Goal: Task Accomplishment & Management: Use online tool/utility

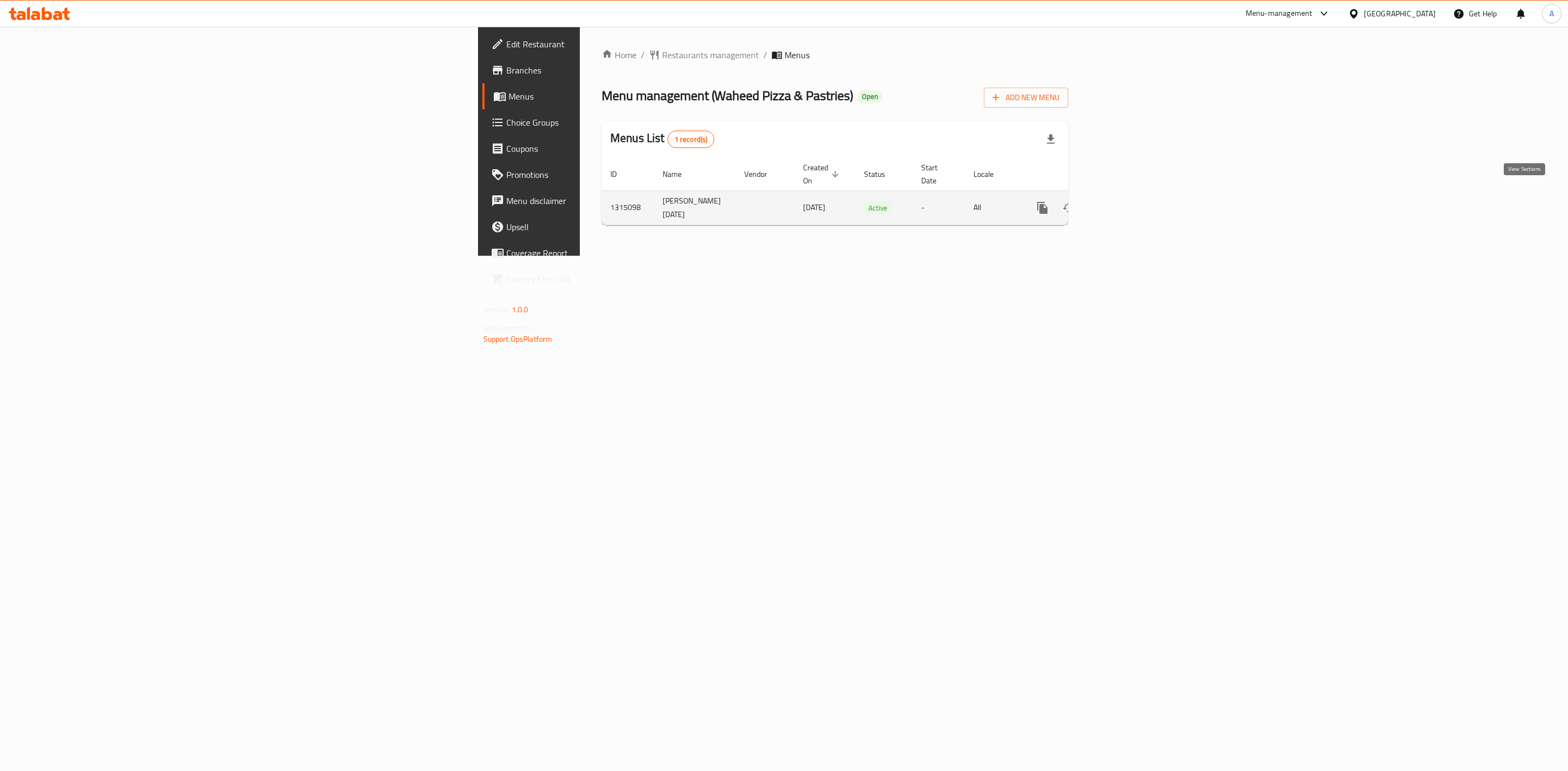
click at [1127, 201] on icon "enhanced table" at bounding box center [1121, 207] width 13 height 13
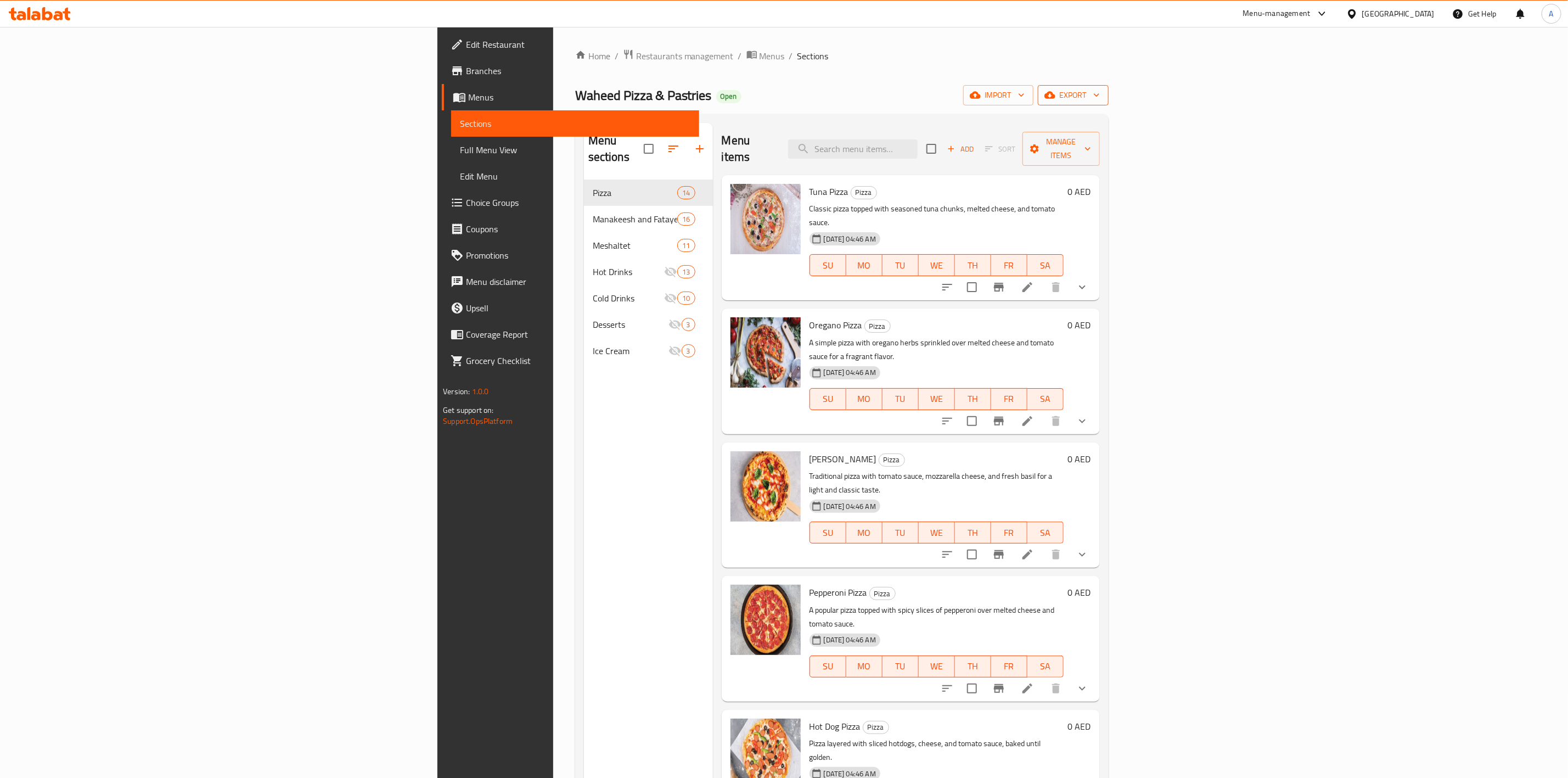
click at [1100, 102] on span "export" at bounding box center [1073, 95] width 53 height 14
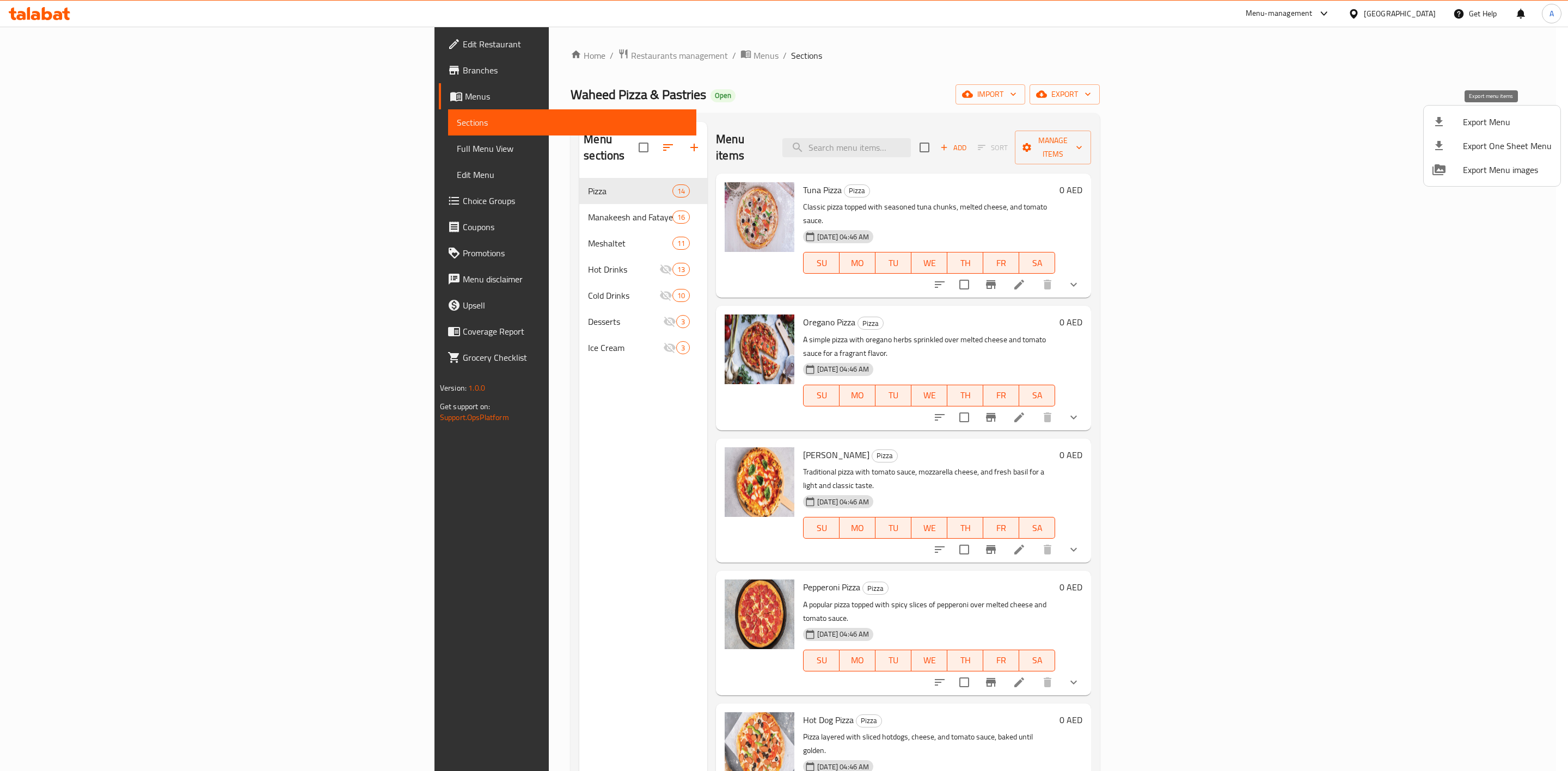
click at [1482, 123] on span "Export Menu" at bounding box center [1507, 121] width 89 height 13
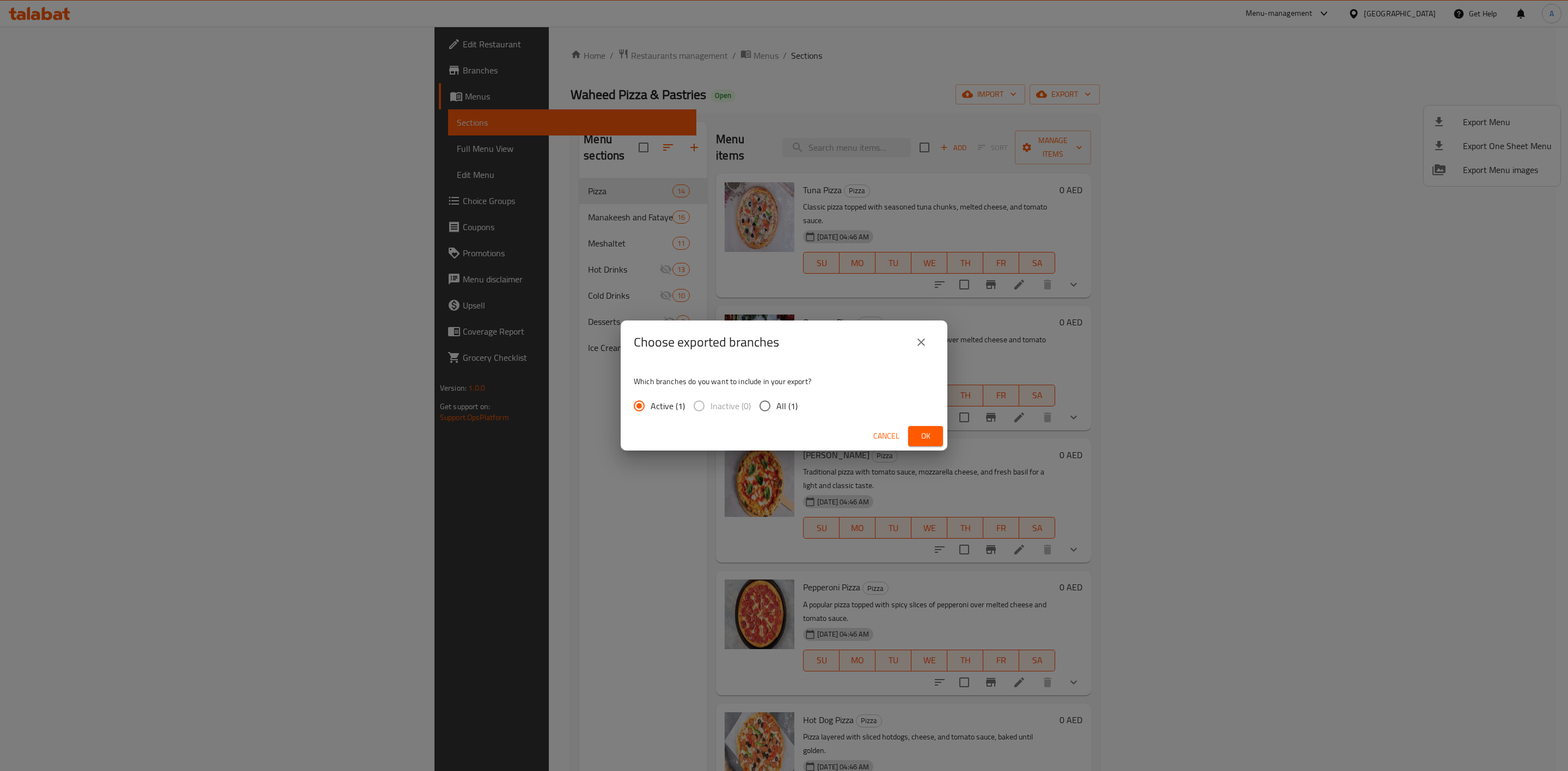
click at [767, 405] on input "All (1)" at bounding box center [764, 405] width 23 height 23
radio input "true"
click at [918, 432] on span "Ok" at bounding box center [925, 435] width 17 height 14
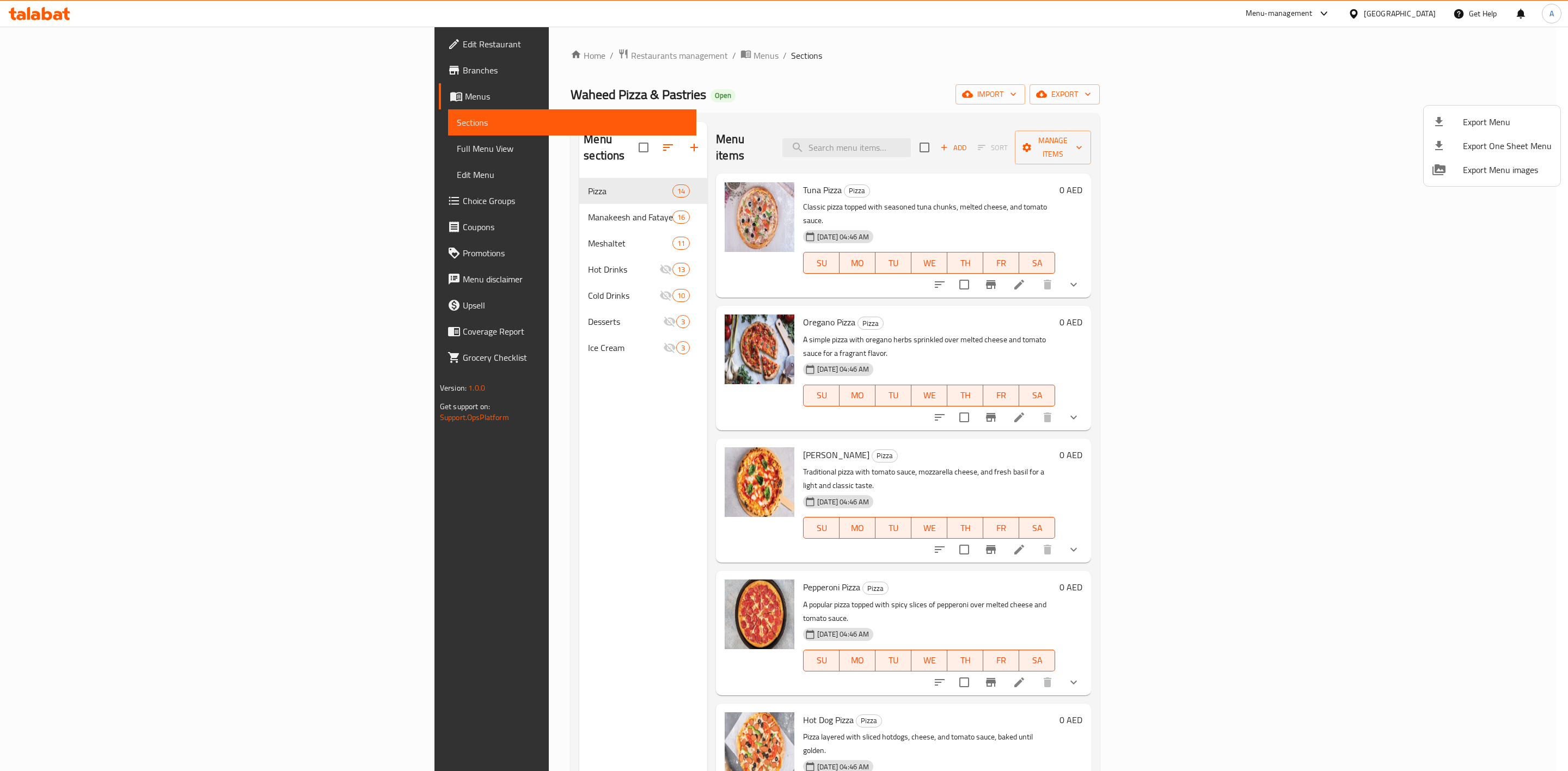
click at [480, 57] on div at bounding box center [784, 386] width 1568 height 771
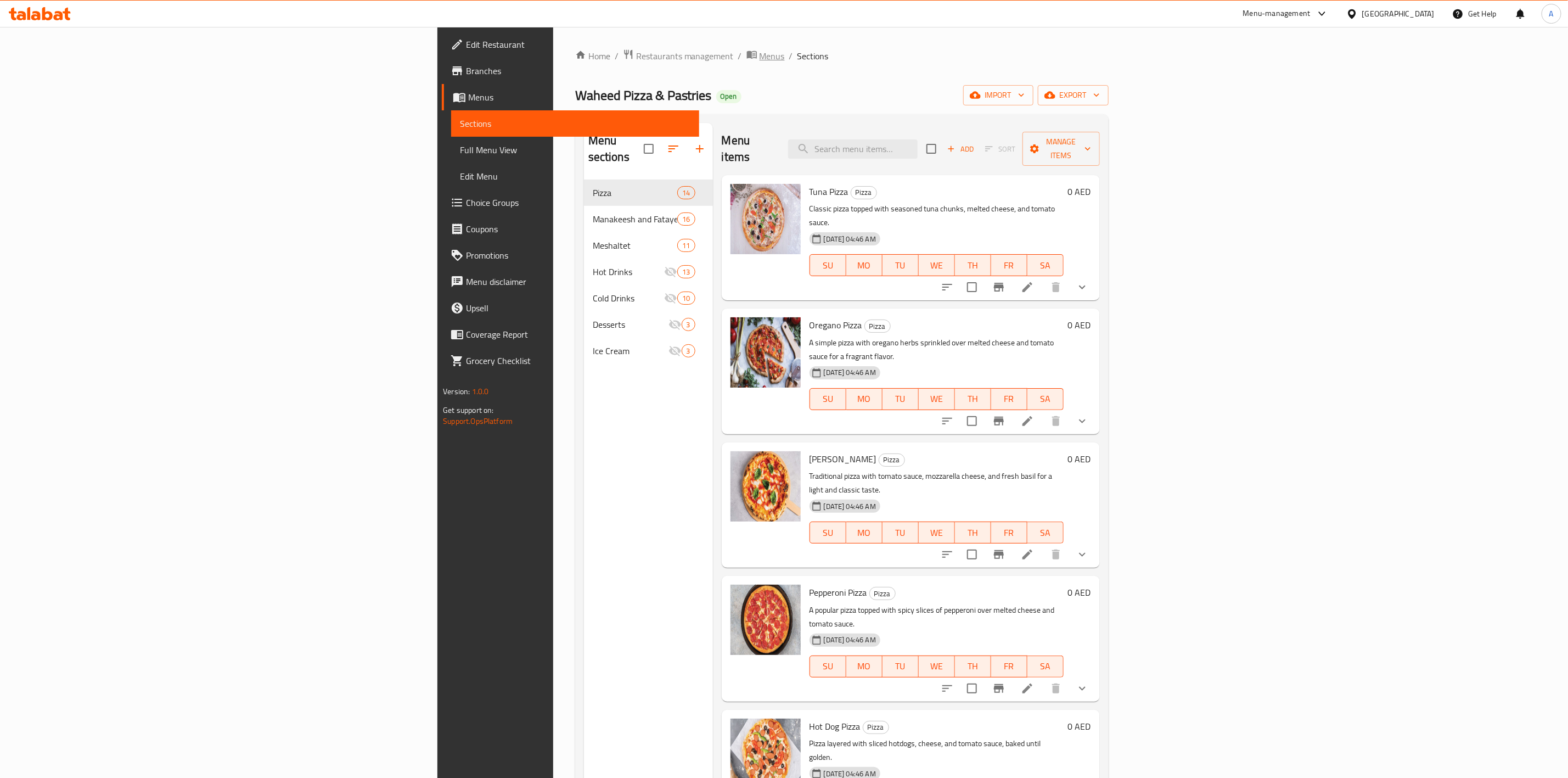
click at [759, 56] on span "Menus" at bounding box center [772, 56] width 26 height 13
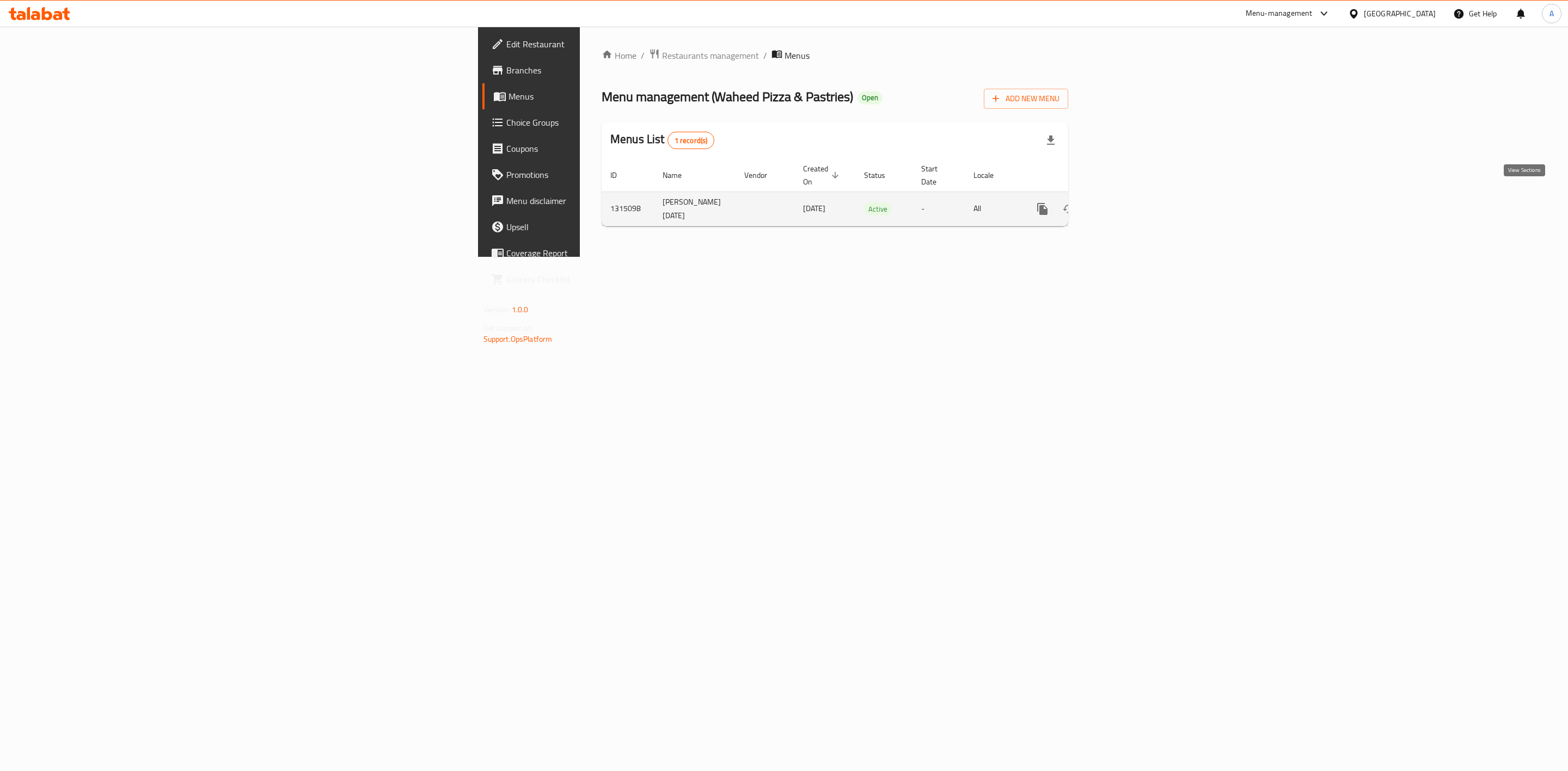
click at [1127, 203] on icon "enhanced table" at bounding box center [1121, 209] width 13 height 13
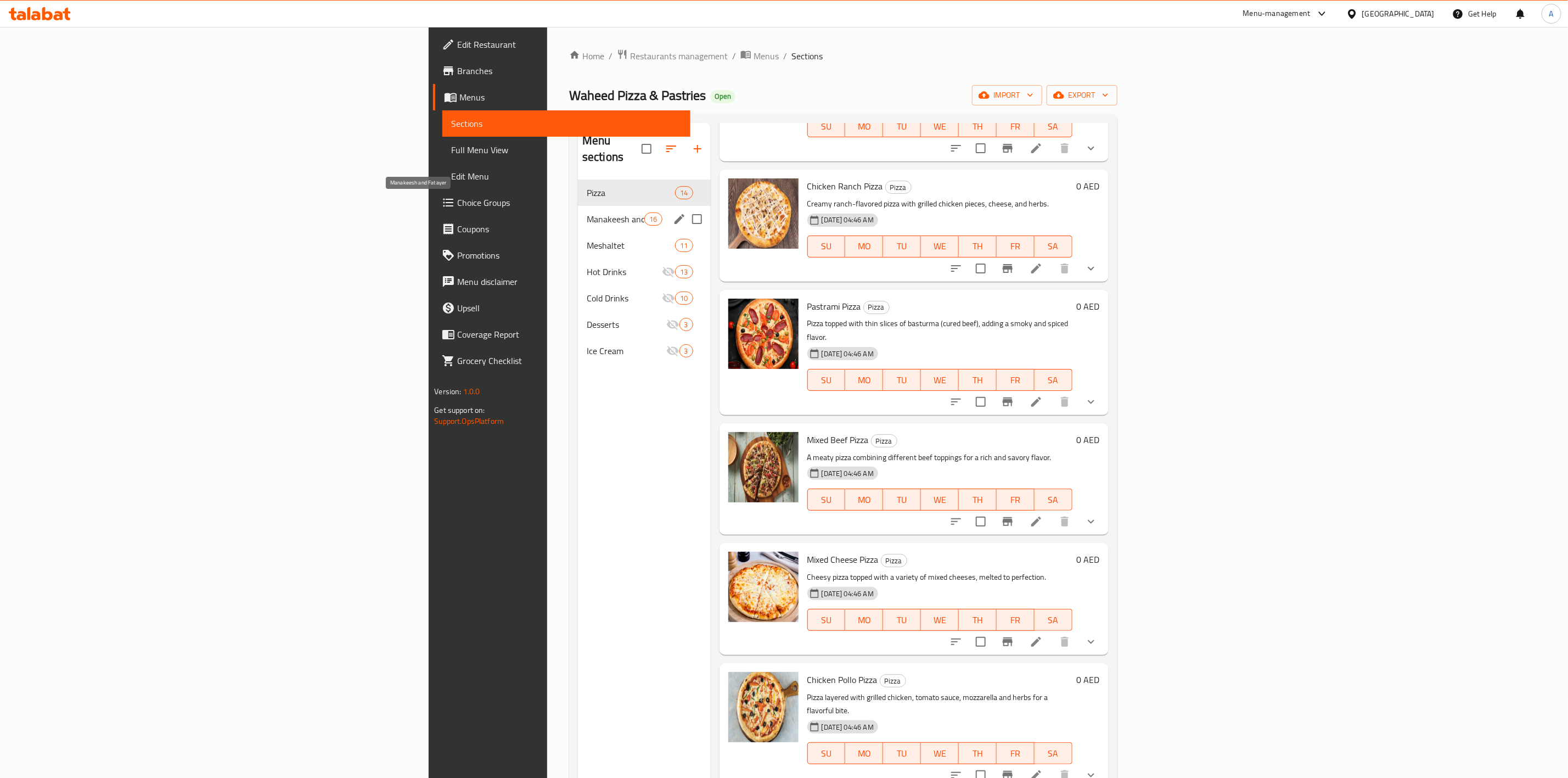
click at [587, 213] on span "Manakeesh and Fatayer" at bounding box center [615, 219] width 57 height 13
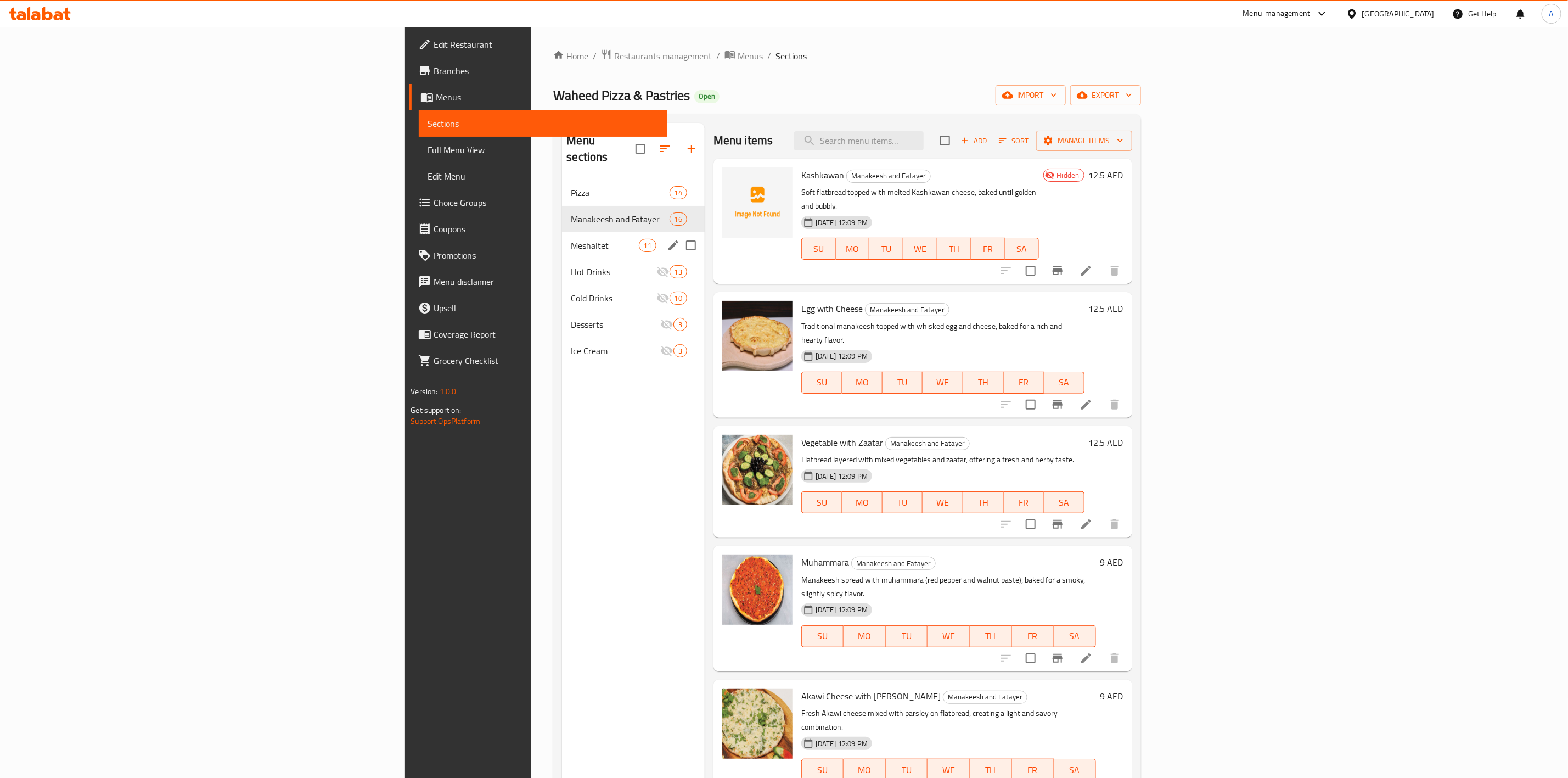
click at [562, 237] on div "Meshaltet 11" at bounding box center [633, 245] width 142 height 26
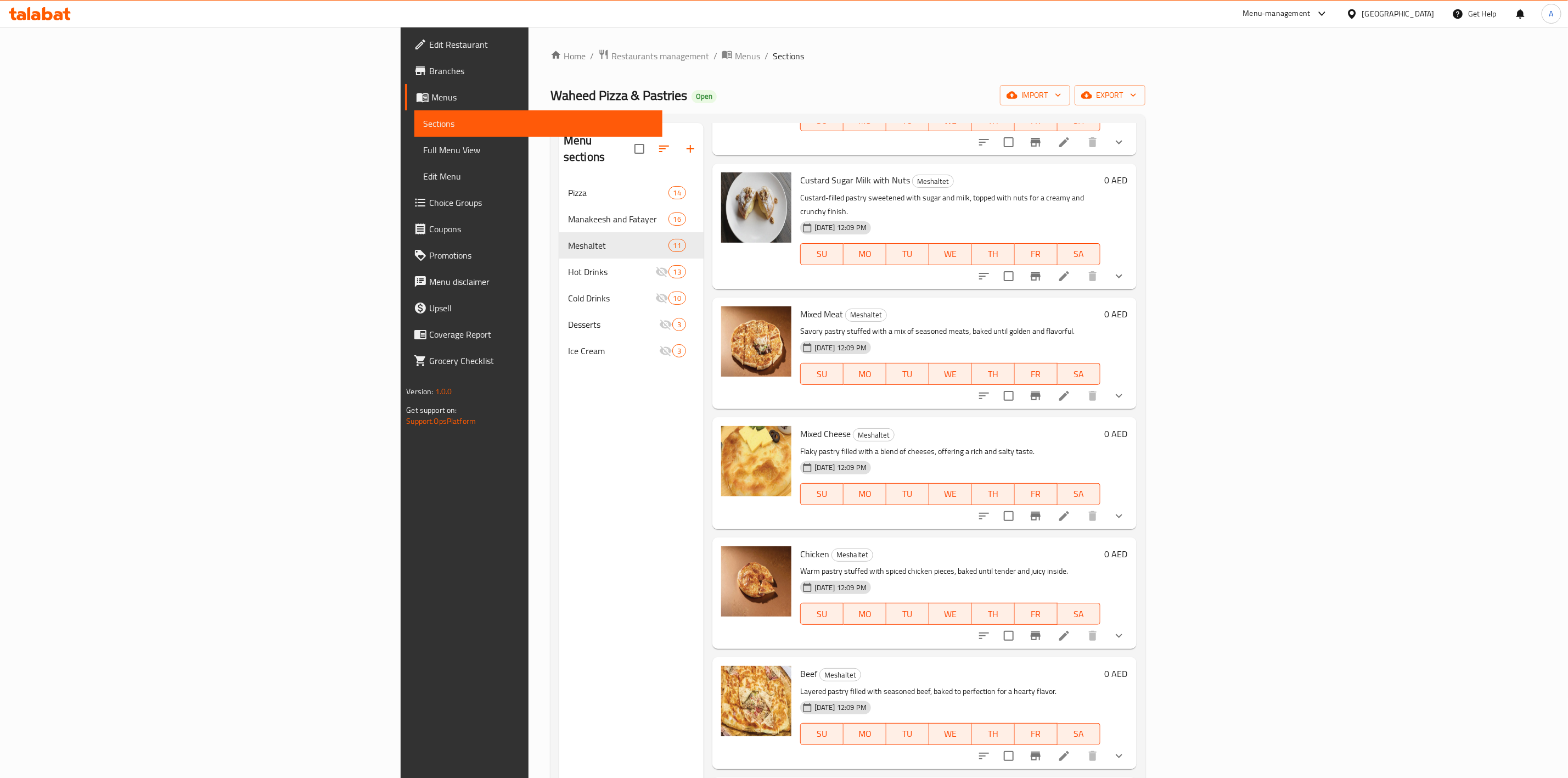
scroll to position [568, 0]
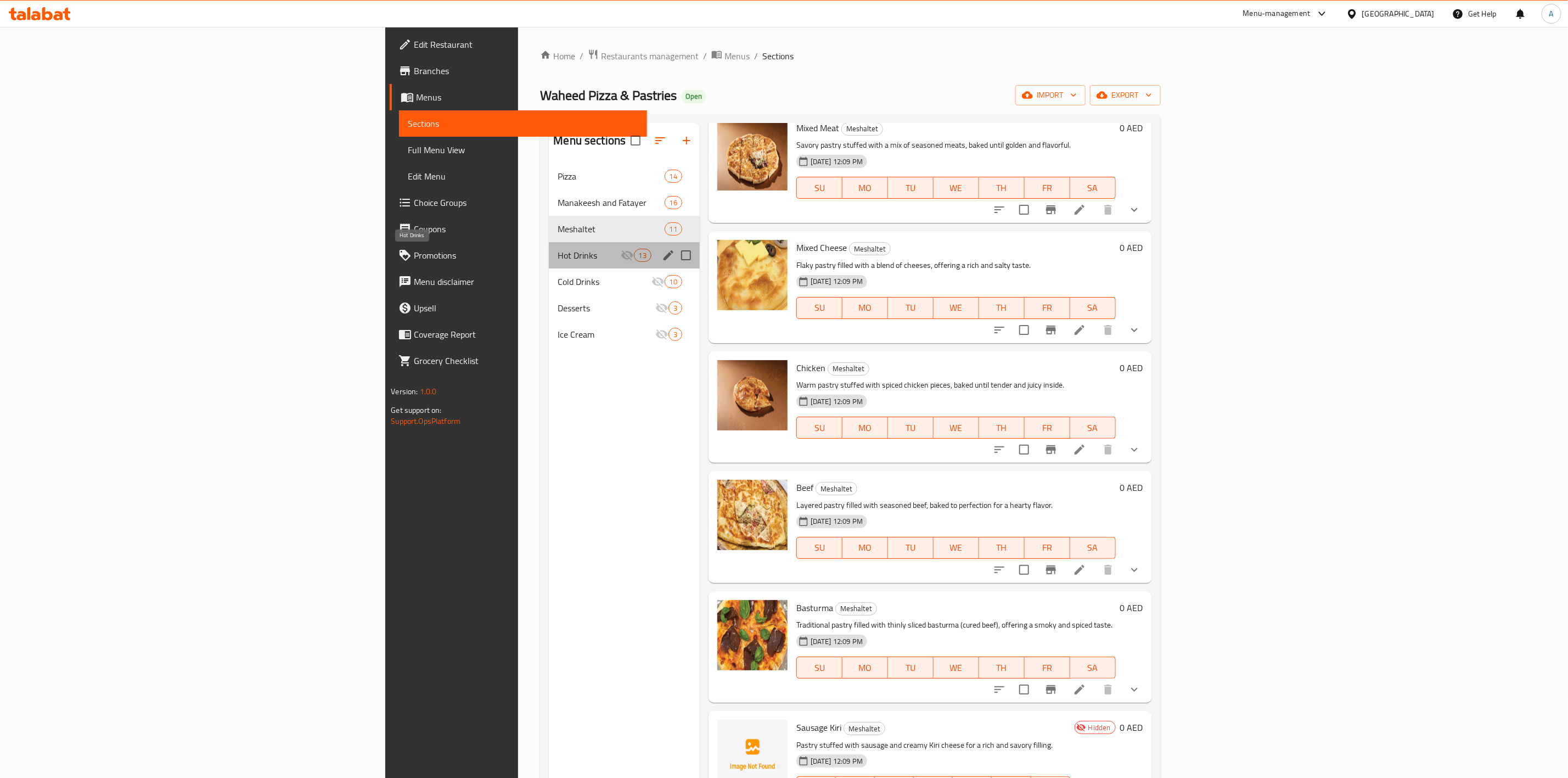
click at [558, 259] on span "Hot Drinks" at bounding box center [589, 255] width 63 height 13
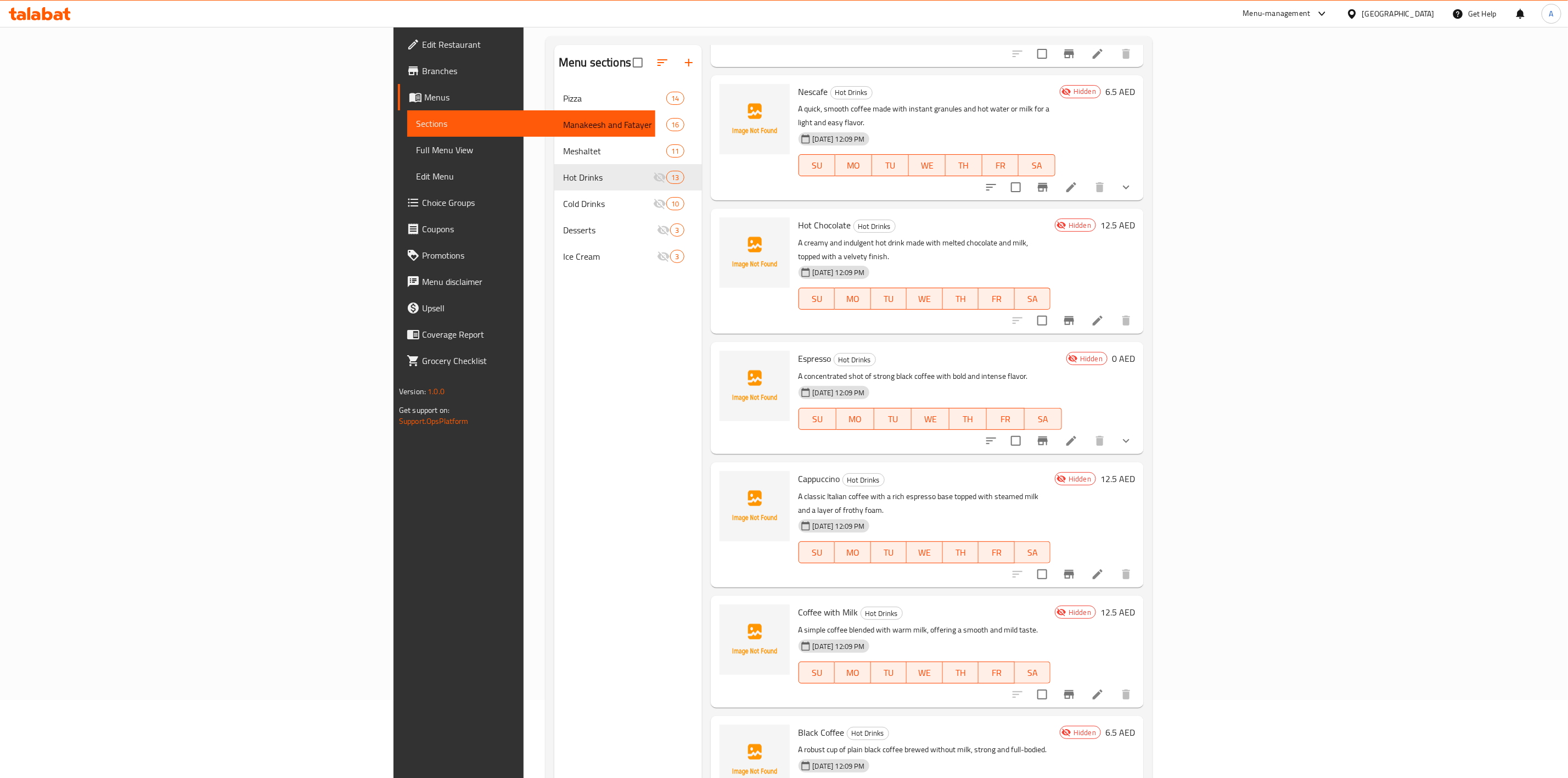
scroll to position [153, 0]
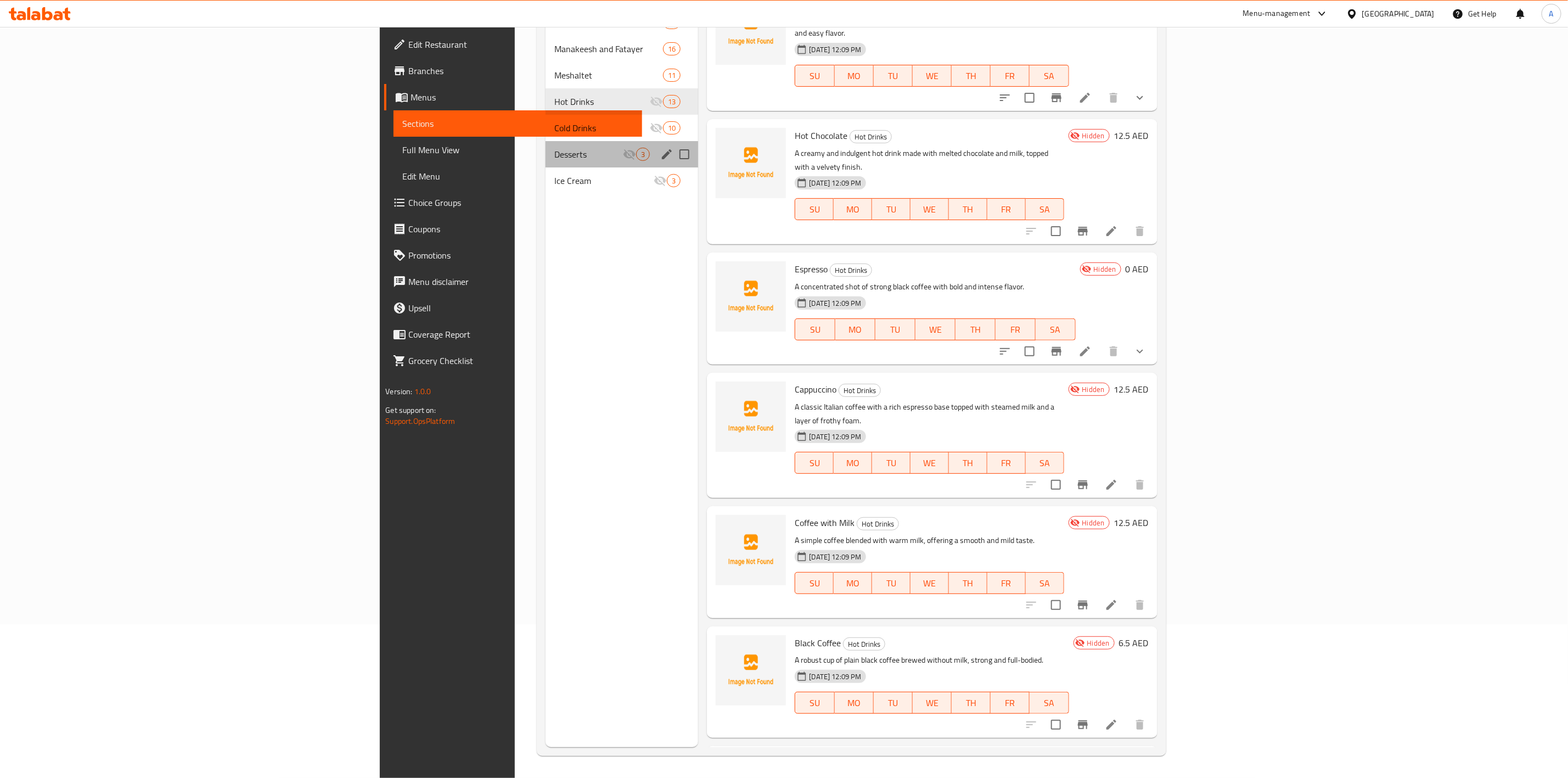
click at [546, 142] on div "Desserts 3" at bounding box center [622, 154] width 153 height 26
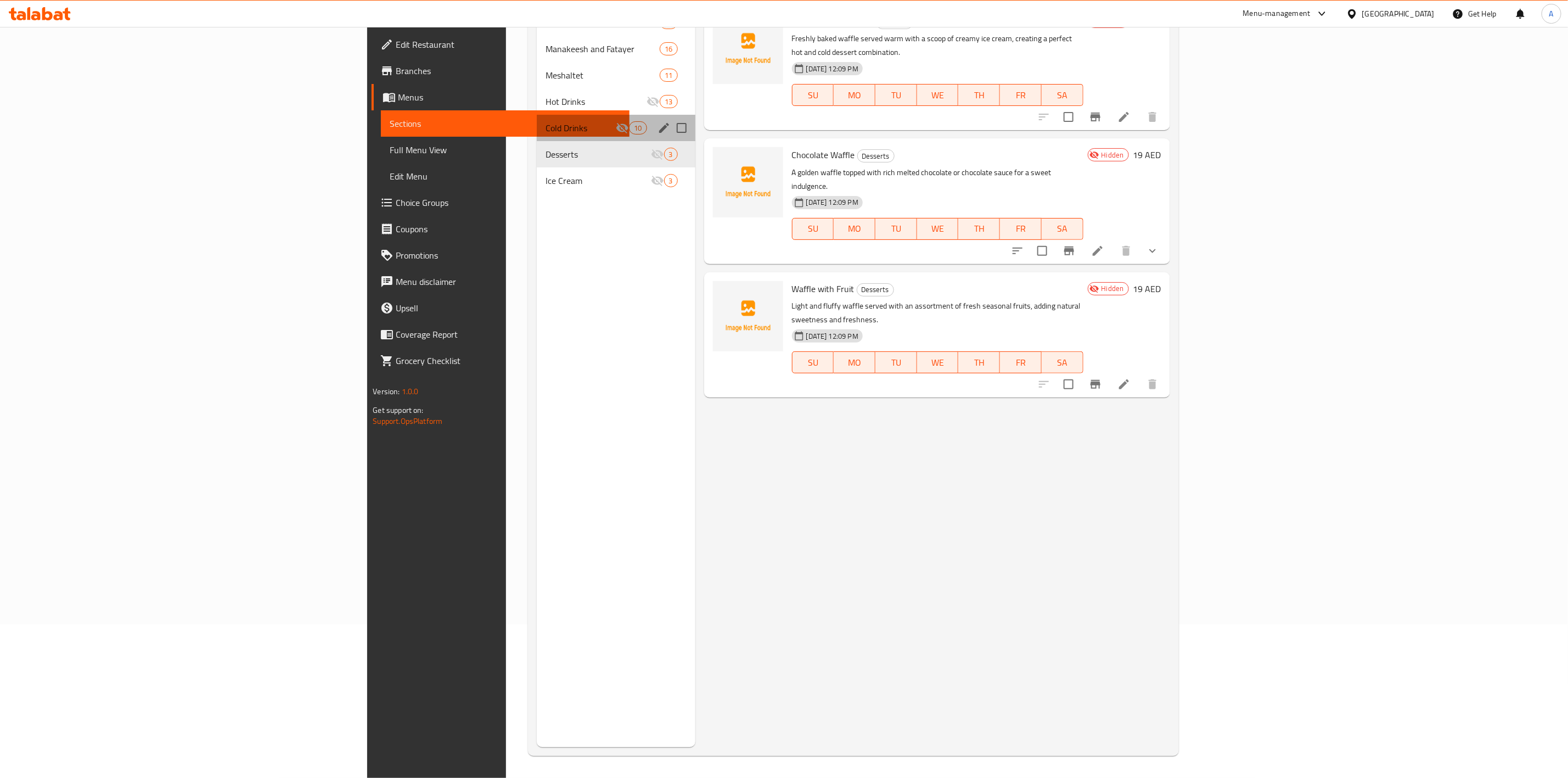
click at [537, 135] on div "Cold Drinks 10" at bounding box center [615, 128] width 158 height 26
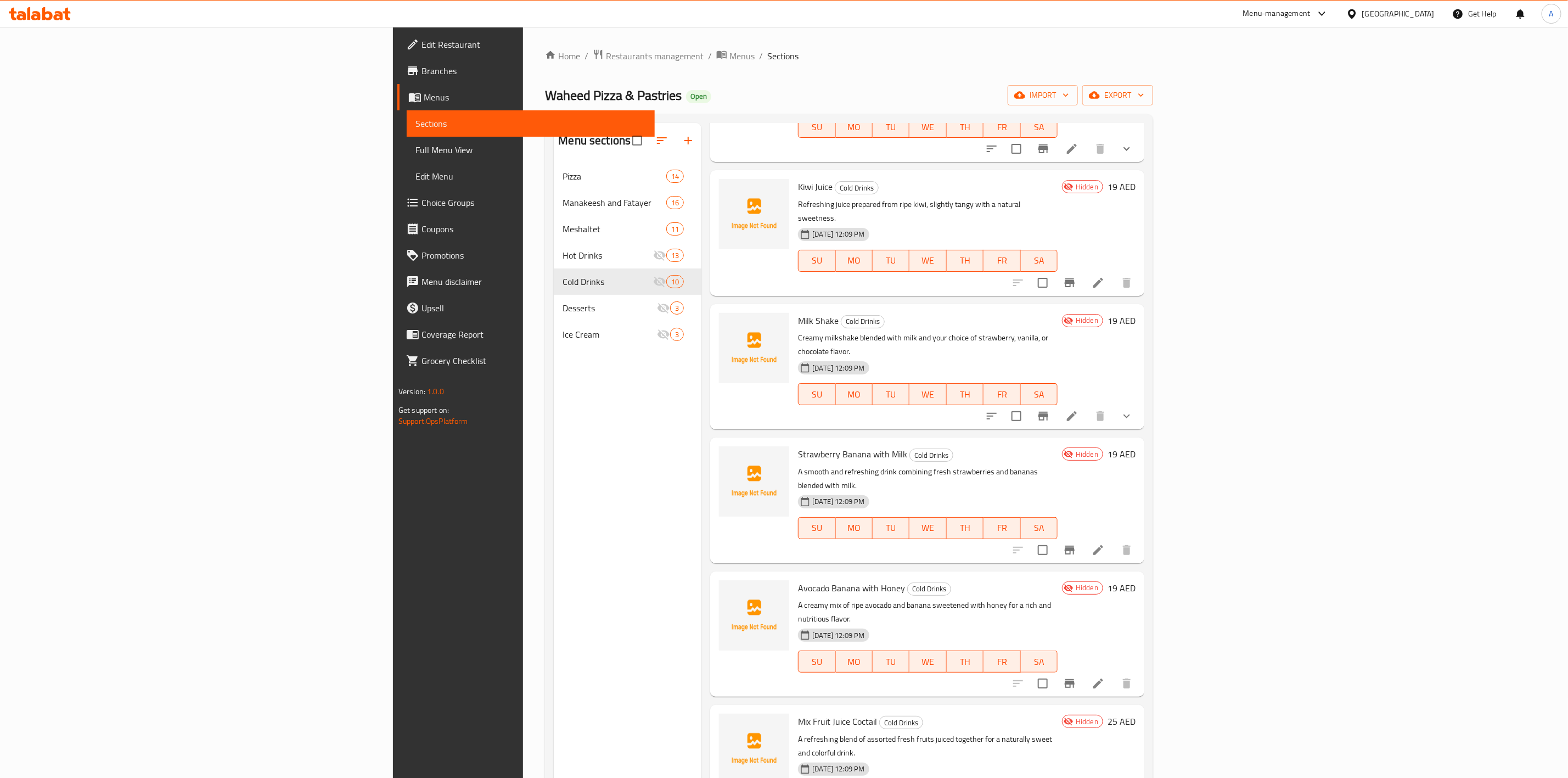
scroll to position [330, 0]
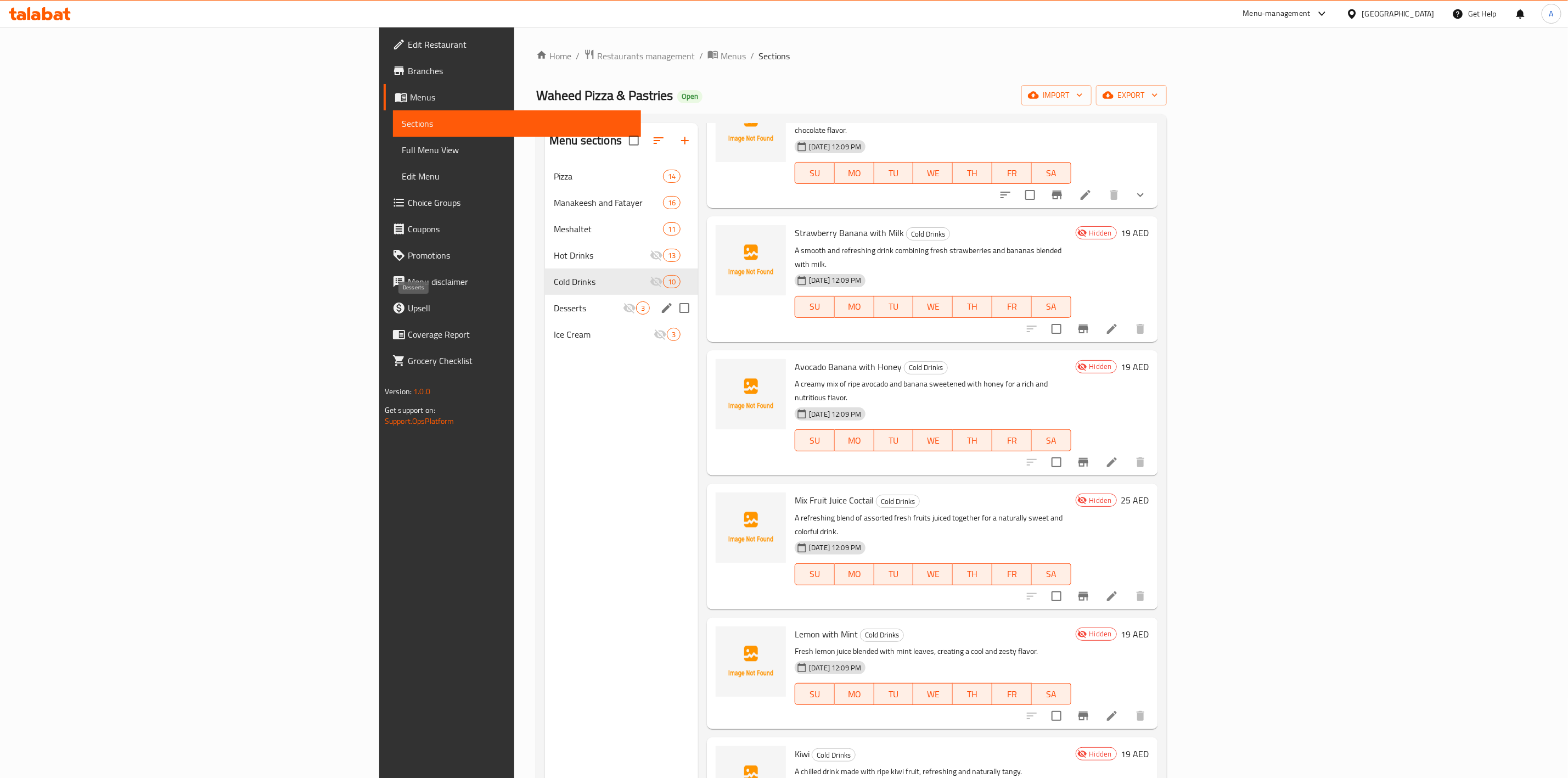
click at [554, 308] on span "Desserts" at bounding box center [589, 308] width 69 height 13
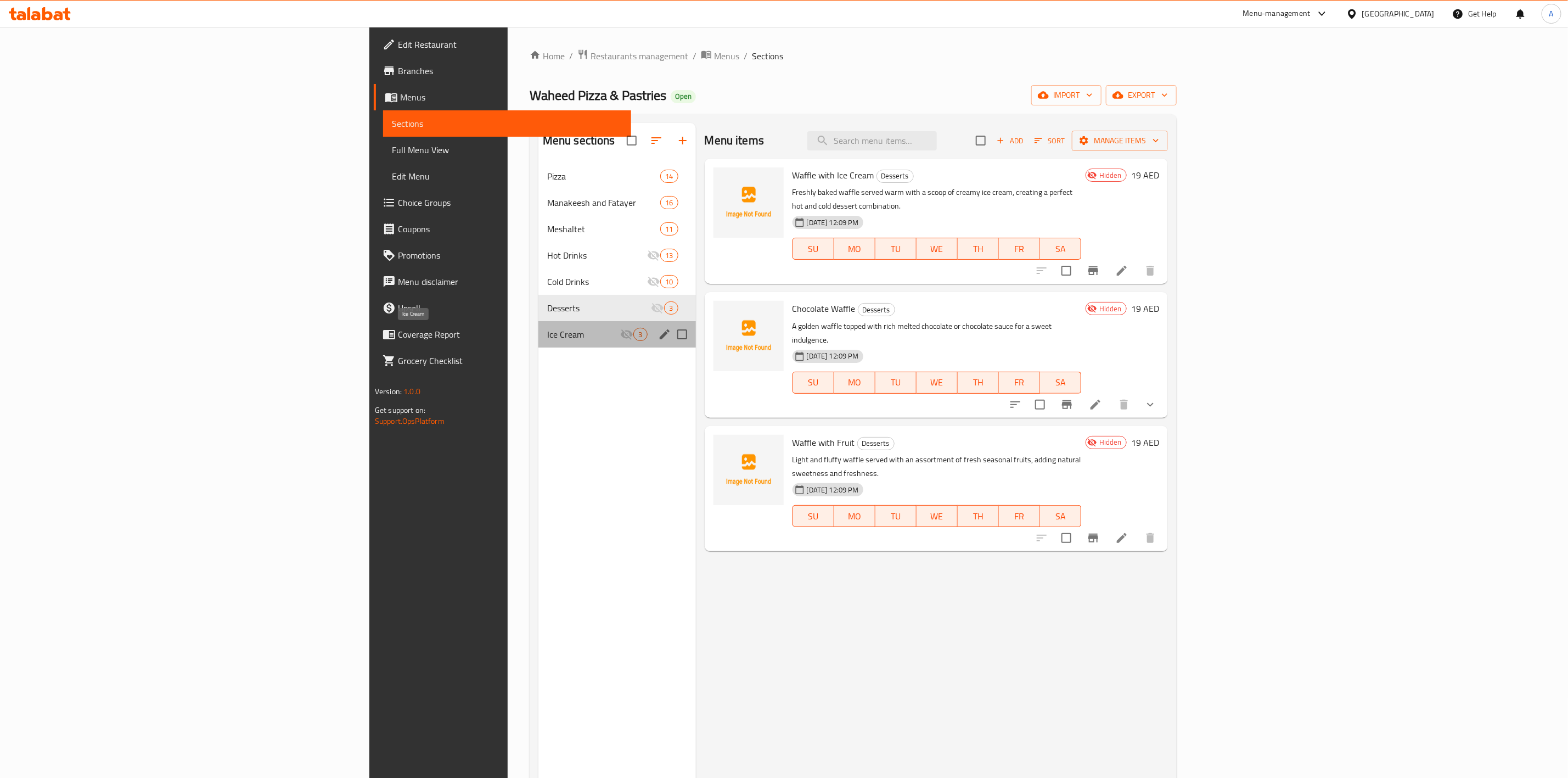
click at [548, 333] on span "Ice Cream" at bounding box center [584, 334] width 74 height 13
